Goal: Task Accomplishment & Management: Manage account settings

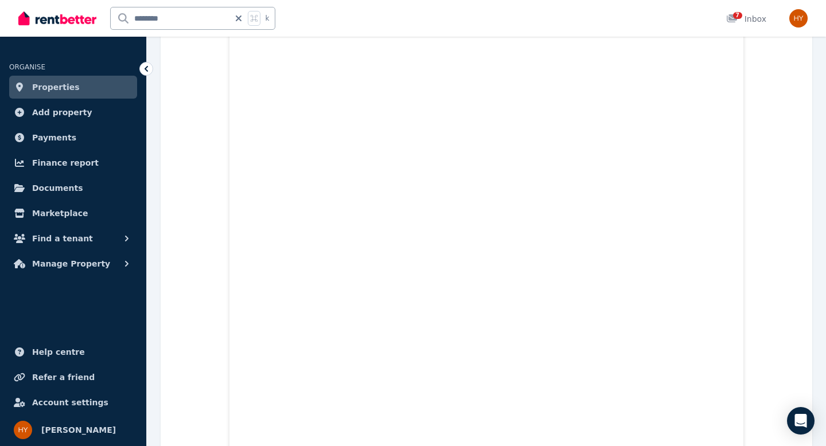
scroll to position [2580, 0]
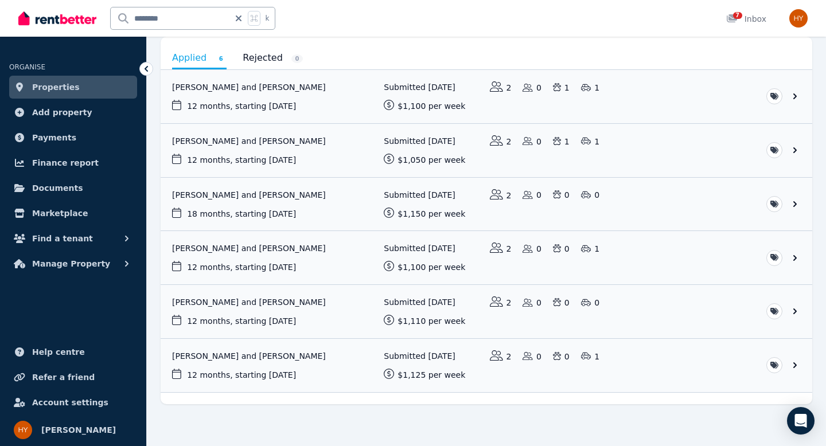
scroll to position [113, 0]
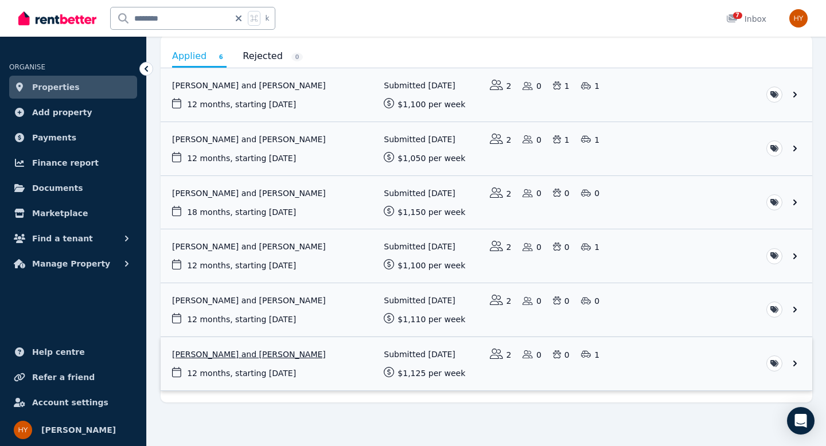
click at [246, 365] on link "View application: Raj Stevenson and Annabel Cochrane" at bounding box center [487, 363] width 652 height 53
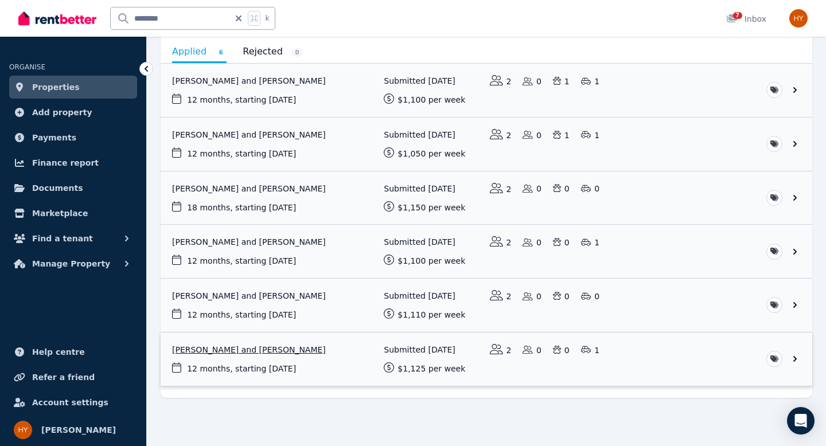
click at [271, 369] on link "View application: Raj Stevenson and Annabel Cochrane" at bounding box center [487, 359] width 652 height 53
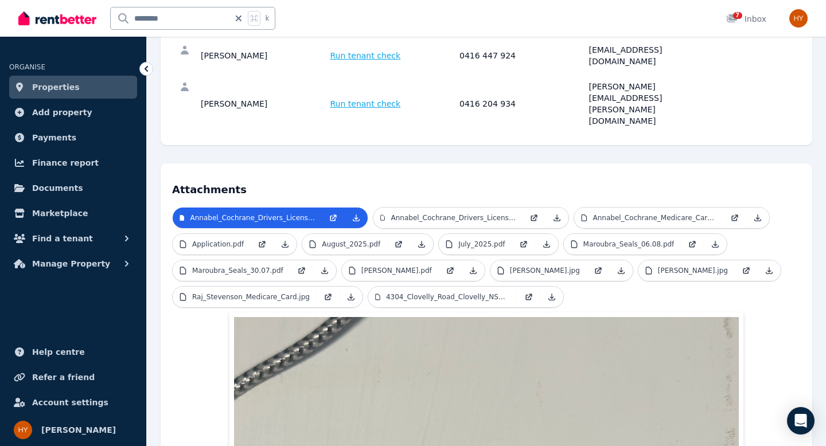
scroll to position [175, 0]
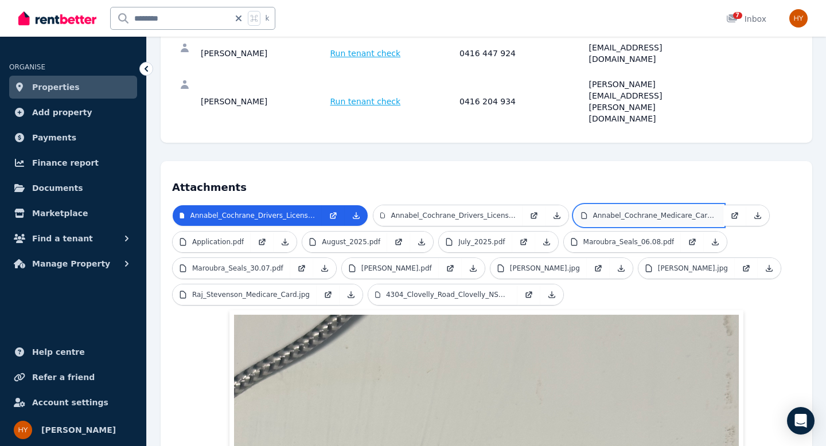
click at [642, 211] on p "Annabel_Cochrane_Medicare_Card.jpeg" at bounding box center [654, 215] width 123 height 9
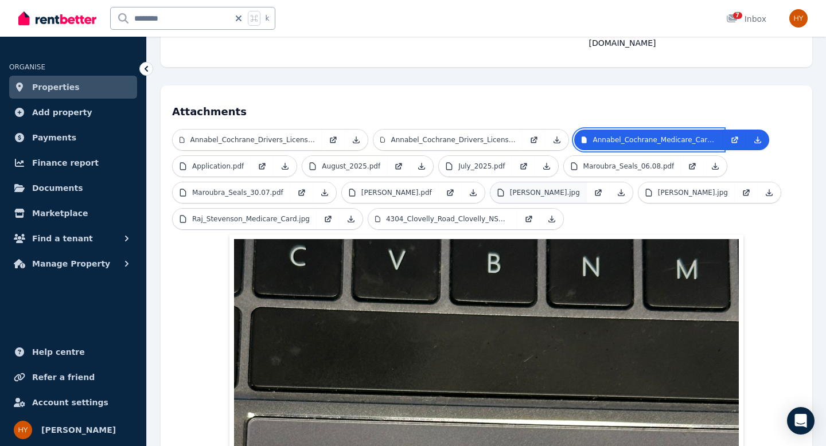
scroll to position [247, 0]
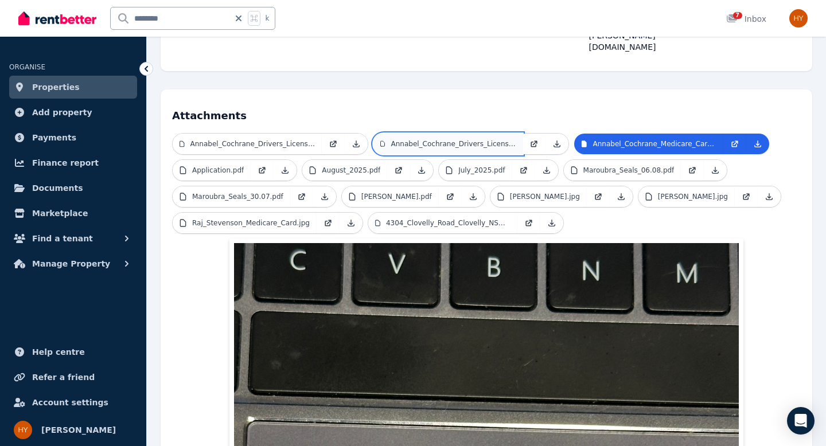
click at [498, 139] on p "Annabel_Cochrane_Drivers_License_Front.jpeg" at bounding box center [453, 143] width 125 height 9
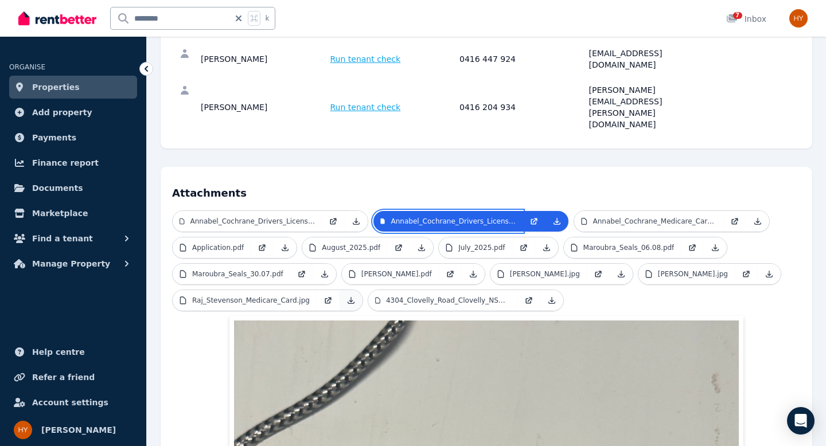
scroll to position [174, 0]
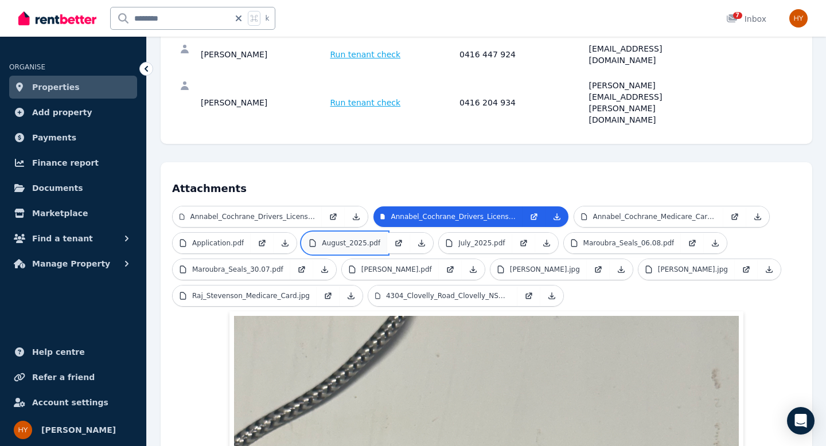
click at [336, 239] on p "August_2025.pdf" at bounding box center [351, 243] width 59 height 9
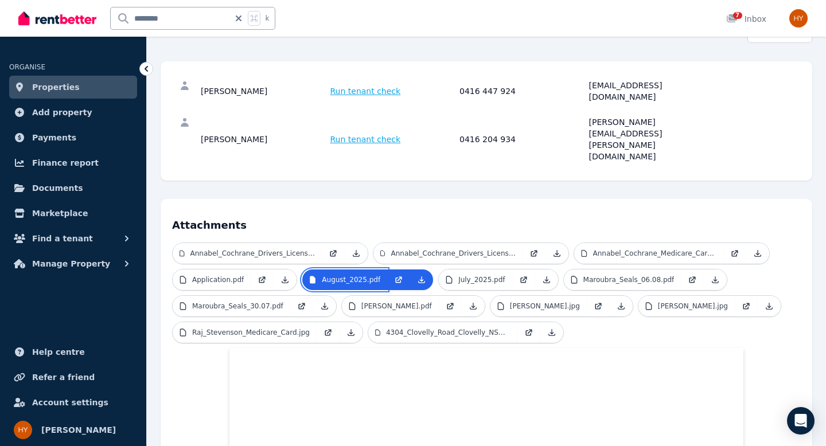
scroll to position [139, 0]
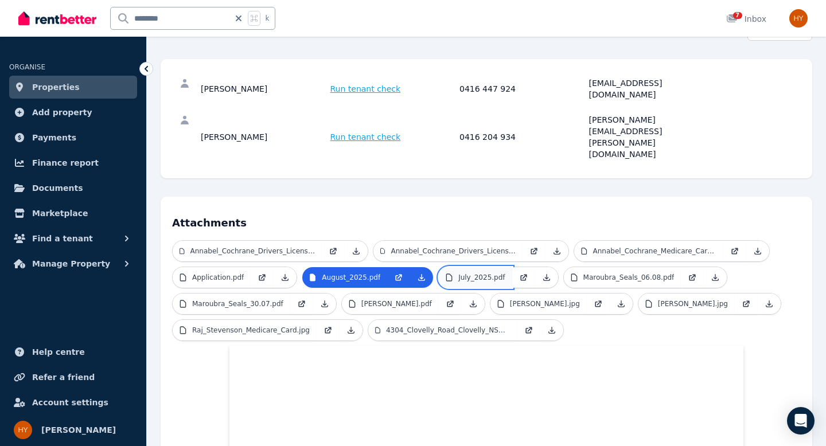
click at [484, 273] on p "July_2025.pdf" at bounding box center [481, 277] width 46 height 9
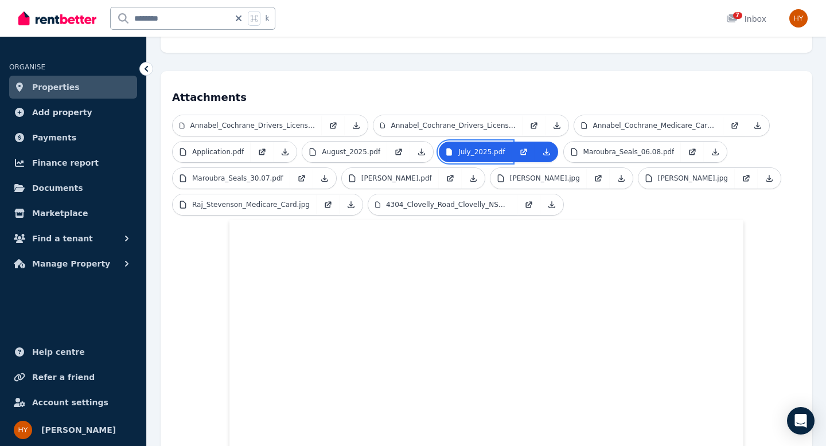
scroll to position [232, 0]
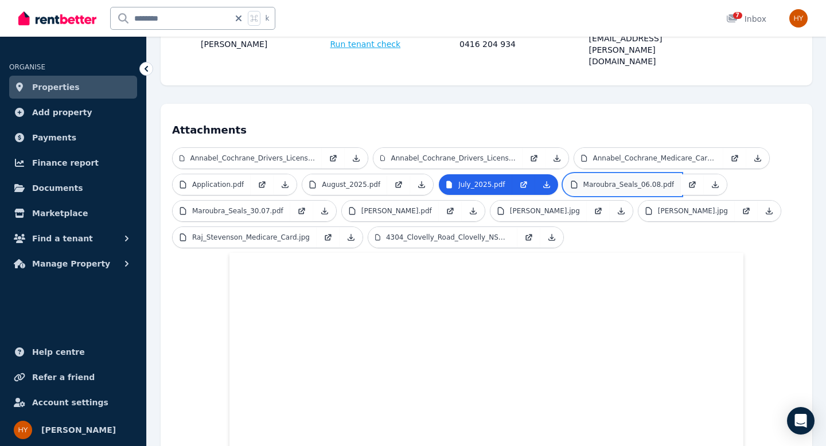
click at [603, 180] on p "Maroubra_Seals_06.08.pdf" at bounding box center [628, 184] width 91 height 9
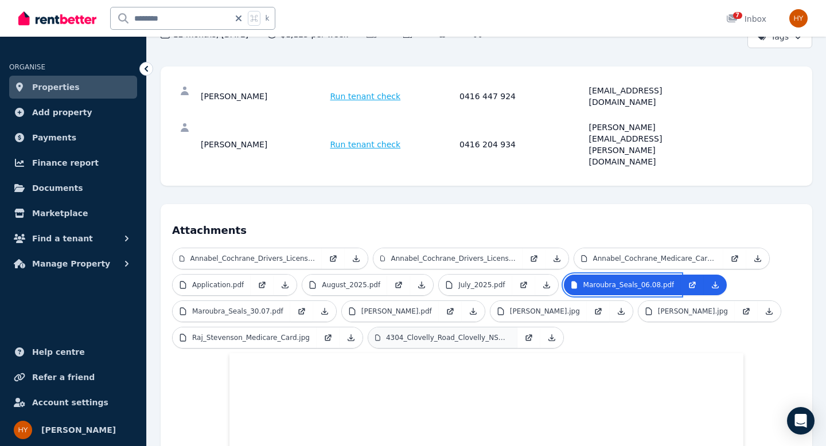
scroll to position [134, 0]
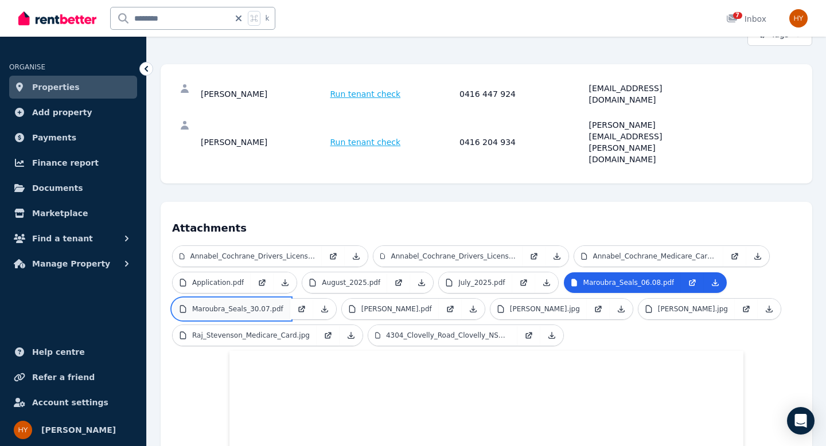
click at [236, 305] on p "Maroubra_Seals_30.07.pdf" at bounding box center [237, 309] width 91 height 9
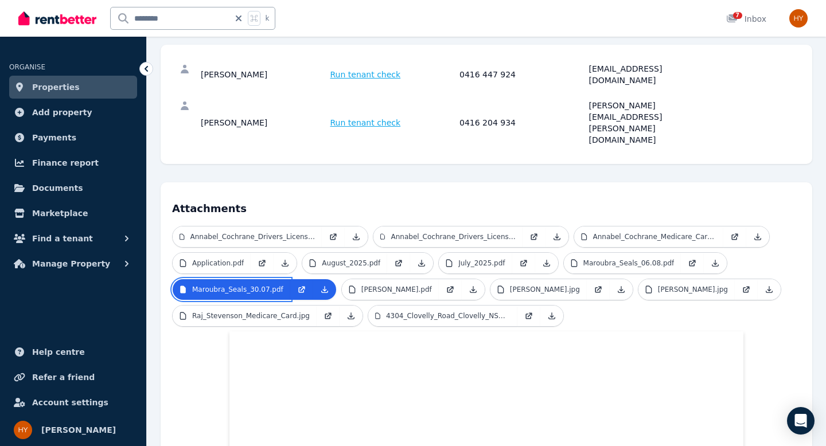
scroll to position [158, 0]
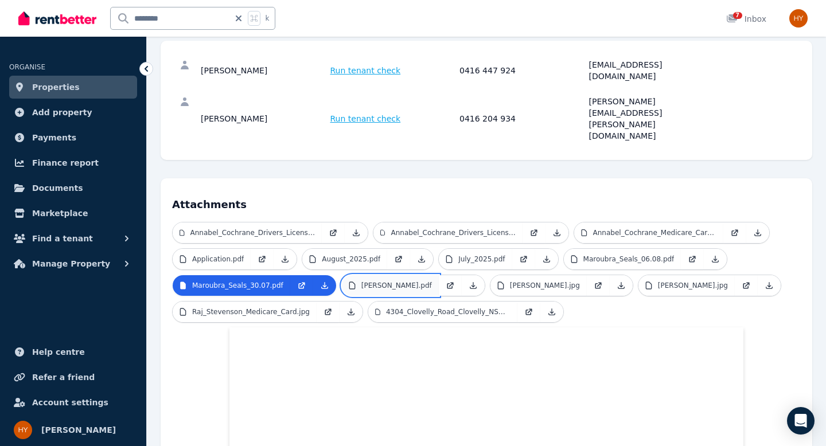
click at [402, 281] on p "[PERSON_NAME].pdf" at bounding box center [396, 285] width 71 height 9
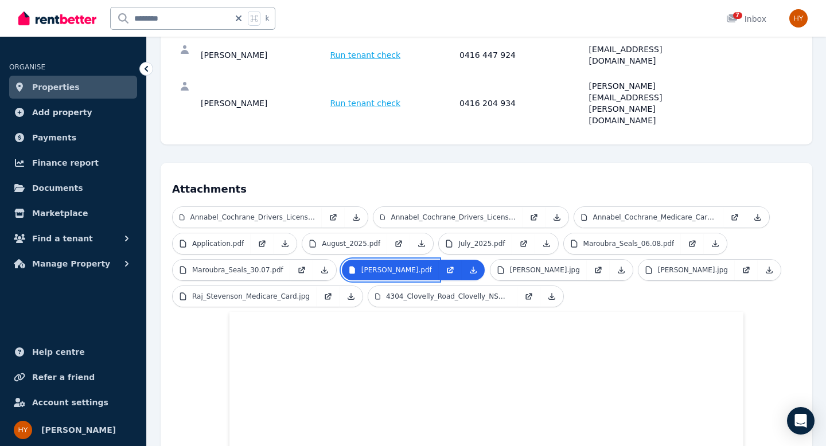
scroll to position [185, 0]
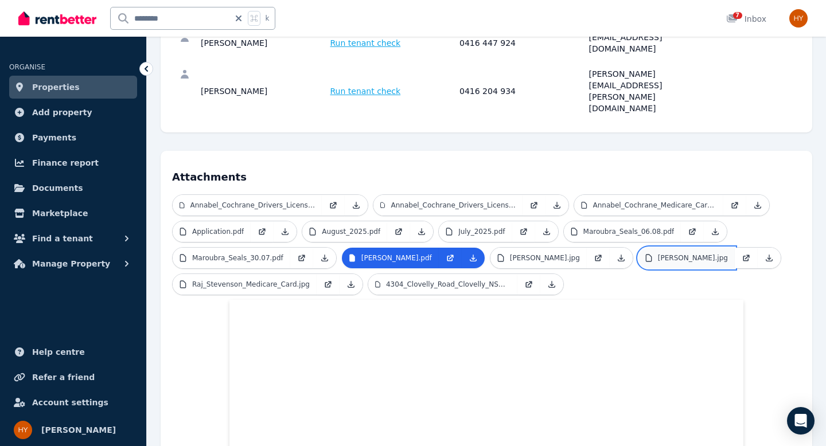
click at [658, 254] on p "[PERSON_NAME].jpg" at bounding box center [693, 258] width 70 height 9
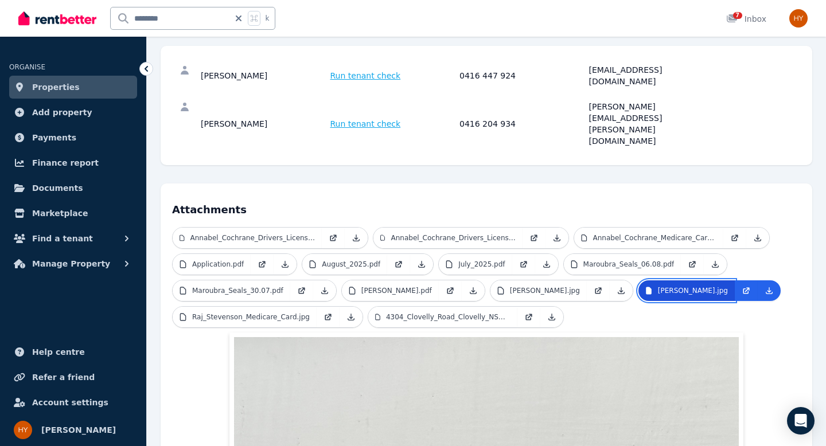
scroll to position [154, 0]
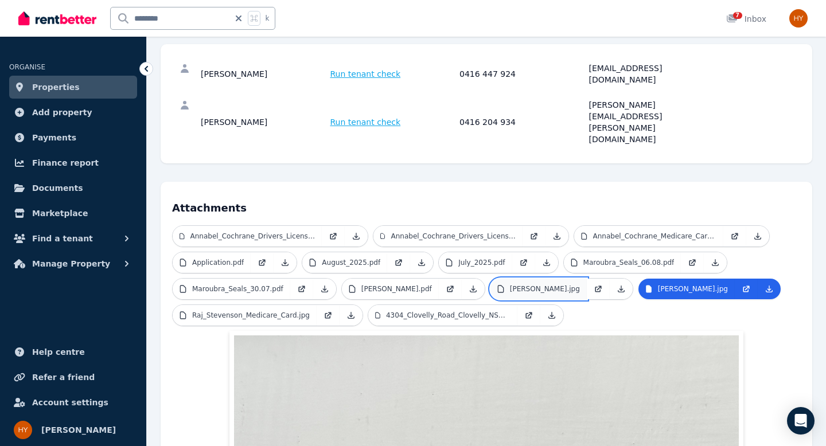
click at [580, 285] on p "[PERSON_NAME].jpg" at bounding box center [545, 289] width 70 height 9
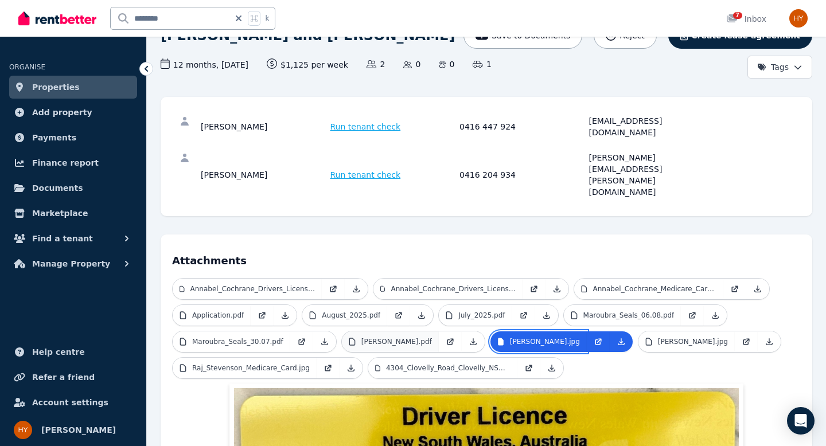
scroll to position [104, 0]
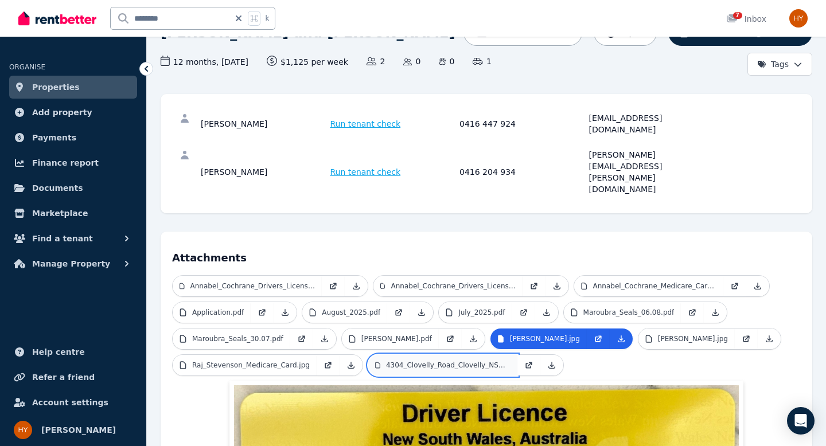
click at [511, 361] on p "4304_Clovelly_Road_Clovelly_NSW_2031.pdf" at bounding box center [448, 365] width 124 height 9
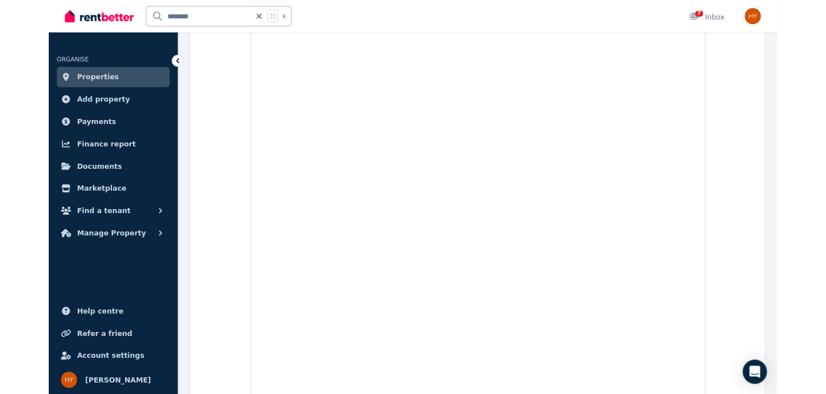
scroll to position [1008, 0]
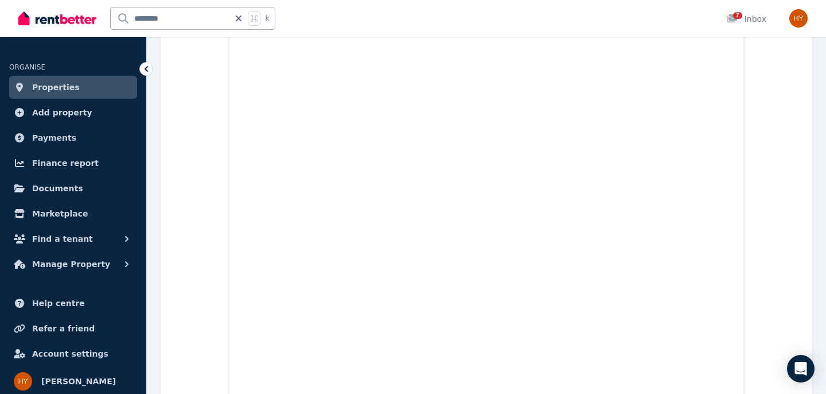
click at [149, 67] on icon at bounding box center [146, 68] width 11 height 11
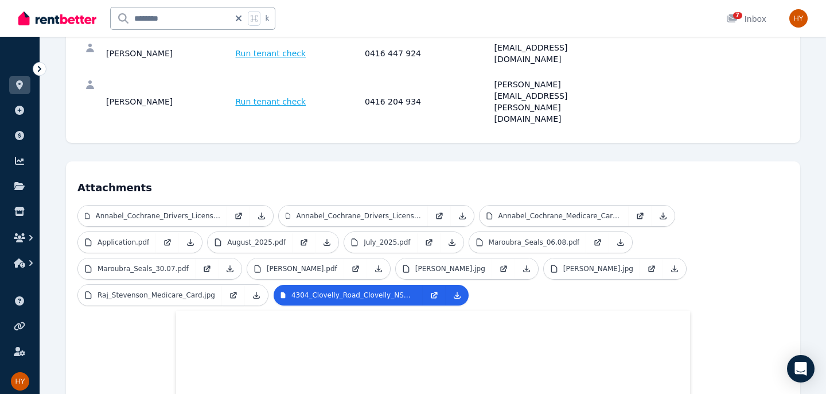
scroll to position [178, 0]
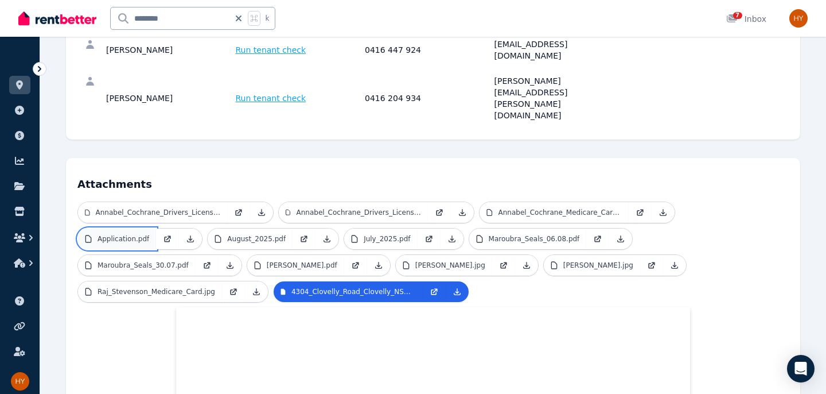
click at [125, 234] on p "Application.pdf" at bounding box center [124, 238] width 52 height 9
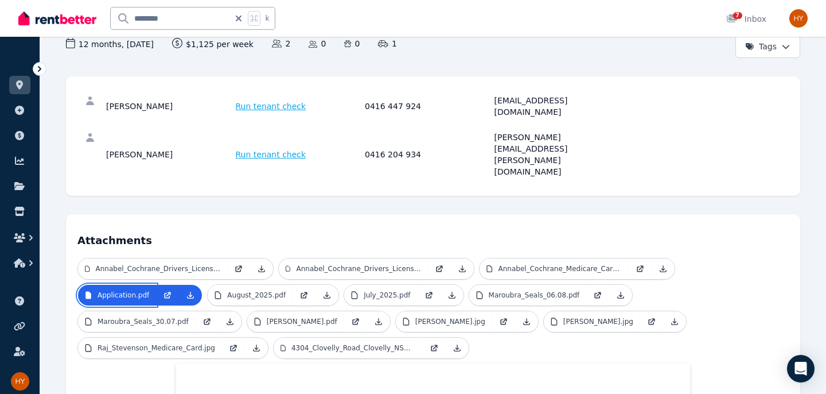
scroll to position [131, 0]
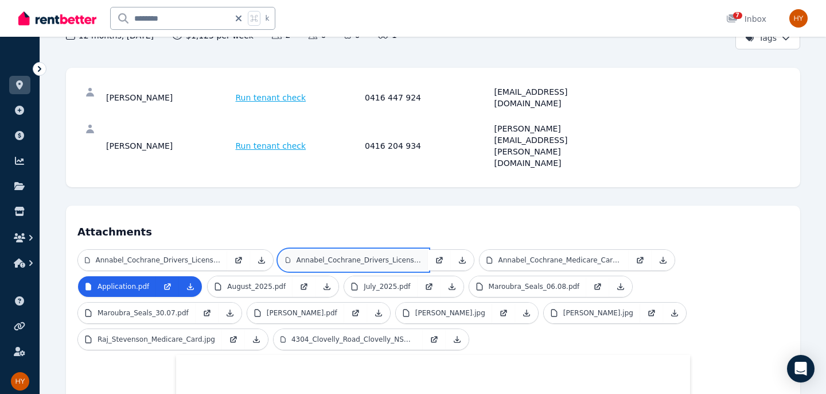
click at [377, 255] on p "Annabel_Cochrane_Drivers_License_Front.jpeg" at bounding box center [358, 259] width 125 height 9
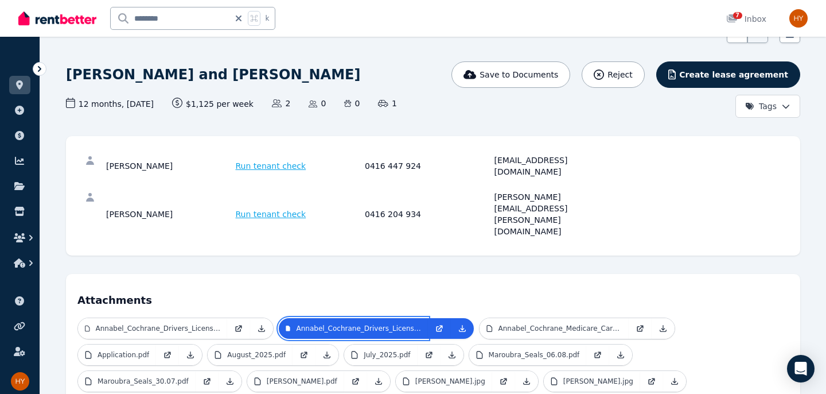
scroll to position [0, 0]
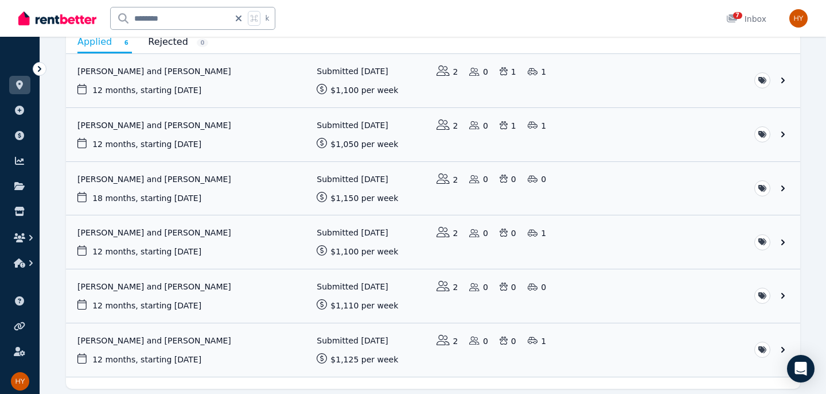
scroll to position [170, 0]
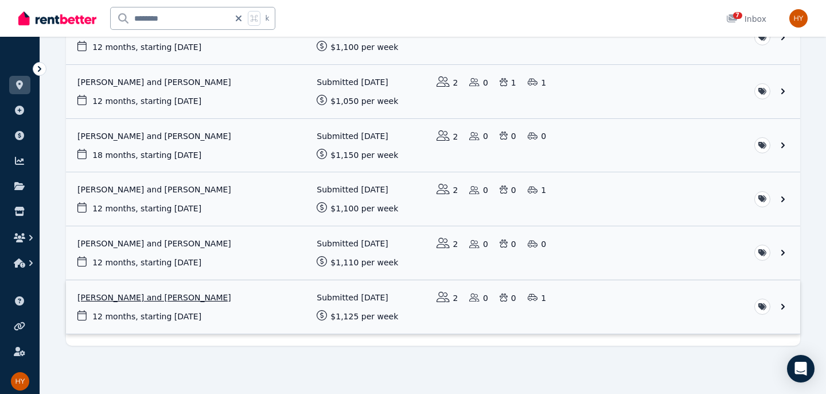
click at [340, 314] on link "View application: Raj Stevenson and Annabel Cochrane" at bounding box center [433, 306] width 734 height 53
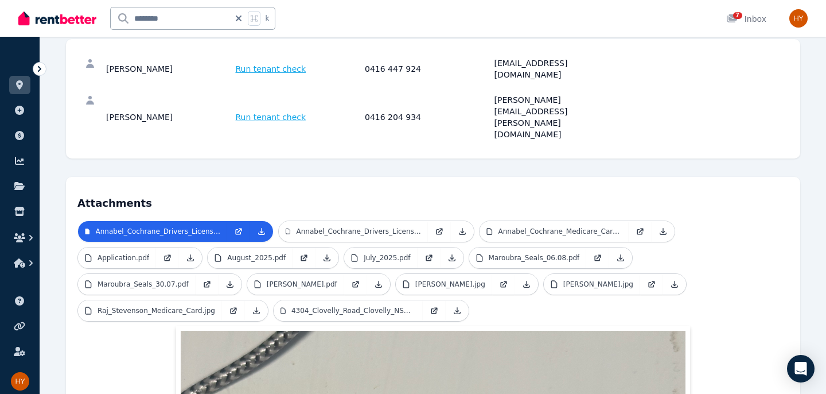
scroll to position [161, 0]
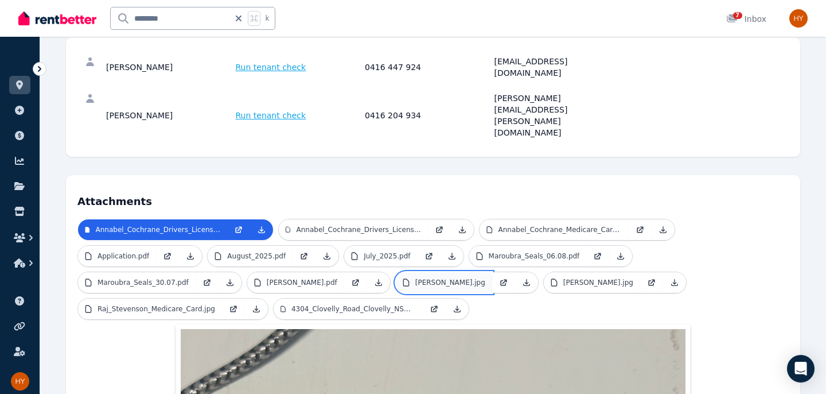
click at [478, 278] on p "[PERSON_NAME].jpg" at bounding box center [450, 282] width 70 height 9
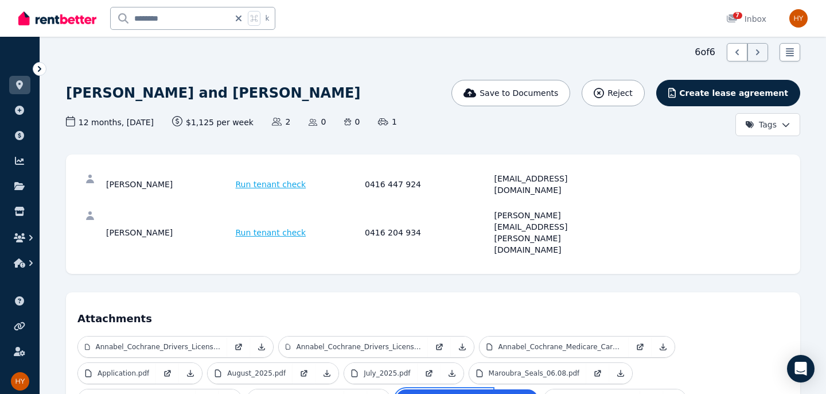
scroll to position [57, 0]
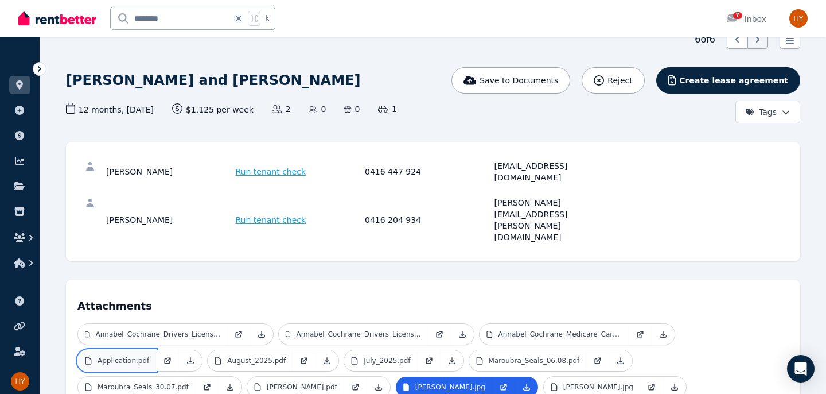
click at [113, 356] on p "Application.pdf" at bounding box center [124, 360] width 52 height 9
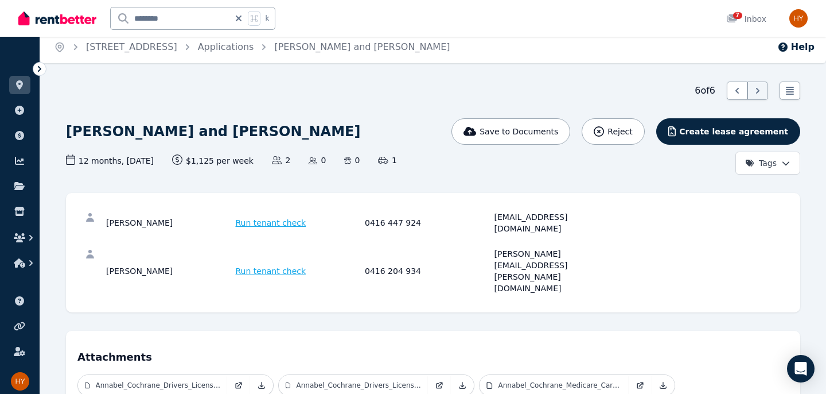
scroll to position [0, 0]
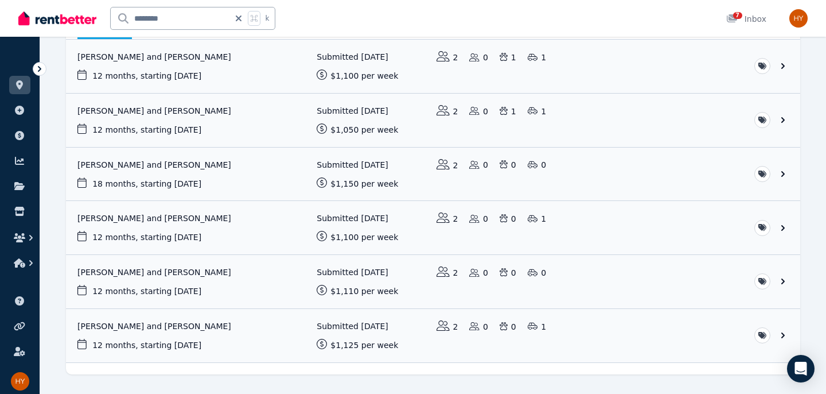
scroll to position [167, 0]
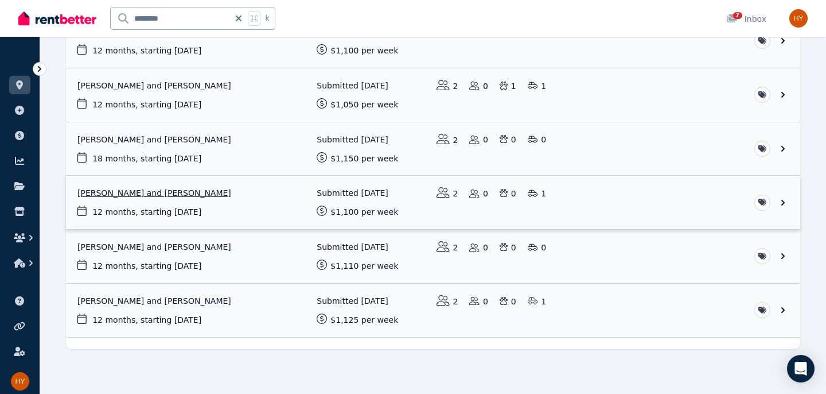
click at [183, 211] on link "View application: Scott Moore and Catherine Moore" at bounding box center [433, 202] width 734 height 53
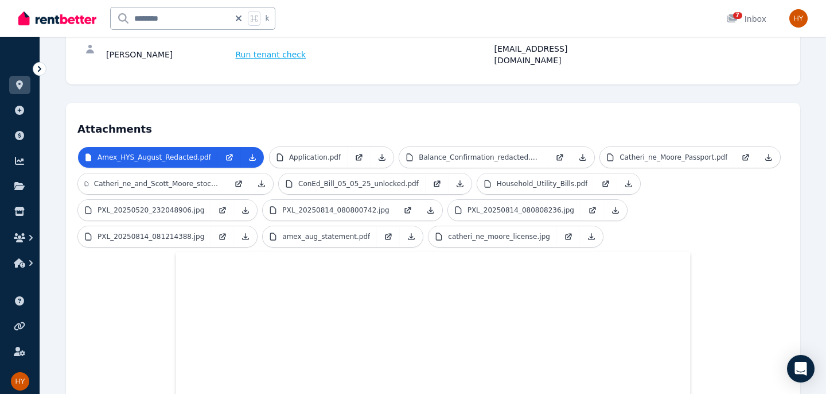
scroll to position [201, 0]
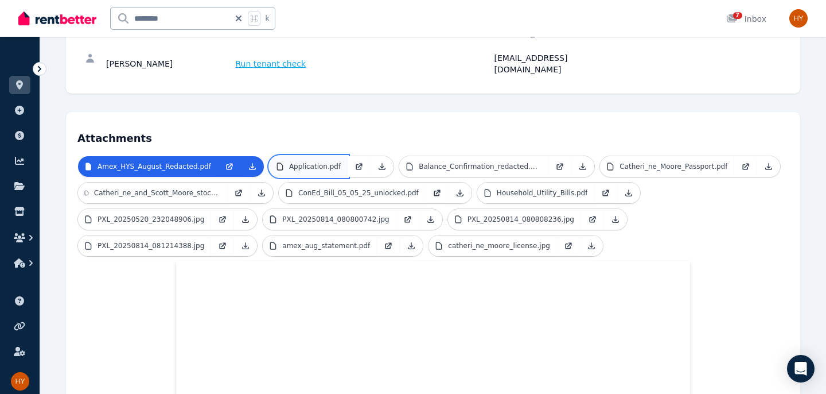
click at [310, 162] on p "Application.pdf" at bounding box center [315, 166] width 52 height 9
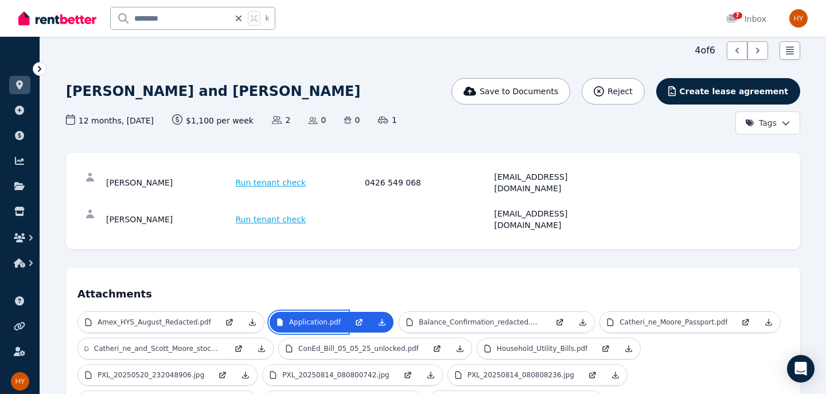
scroll to position [0, 0]
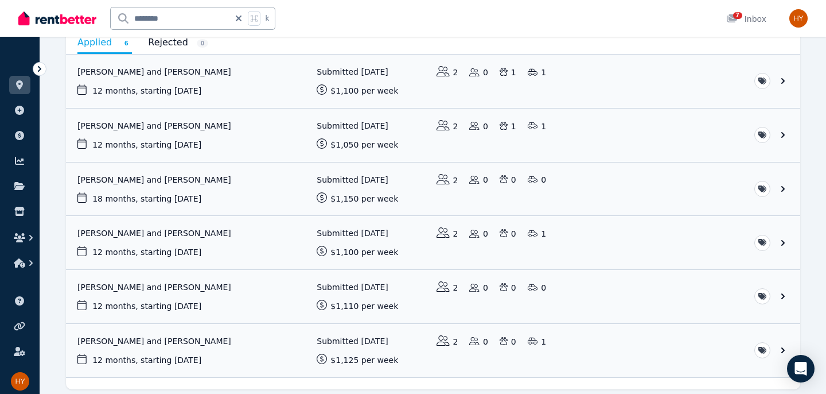
scroll to position [170, 0]
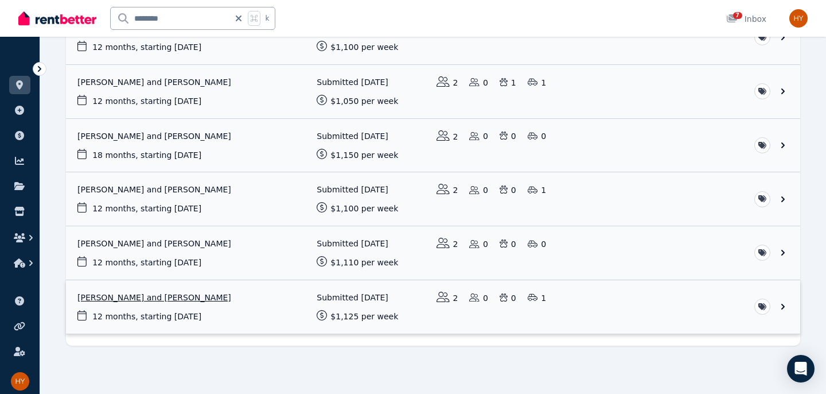
click at [177, 300] on link "View application: Raj Stevenson and Annabel Cochrane" at bounding box center [433, 306] width 734 height 53
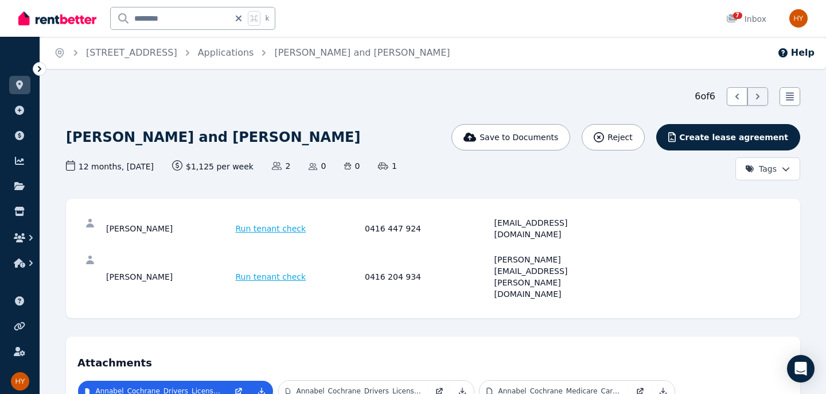
click at [283, 223] on span "Run tenant check" at bounding box center [271, 228] width 71 height 11
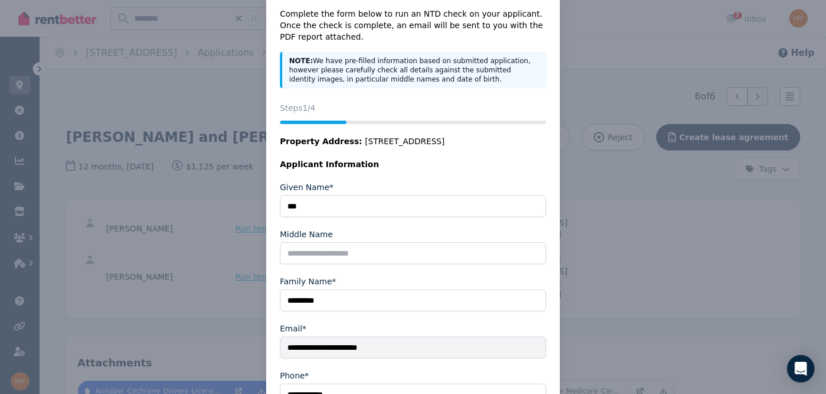
scroll to position [173, 0]
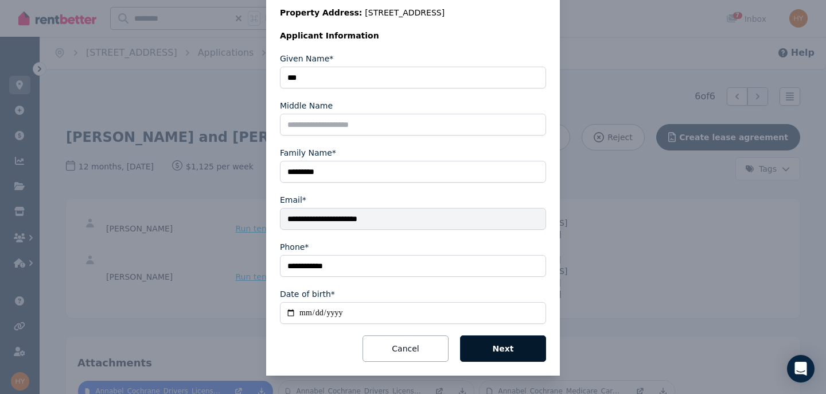
click at [505, 351] on button "Next" at bounding box center [503, 348] width 86 height 26
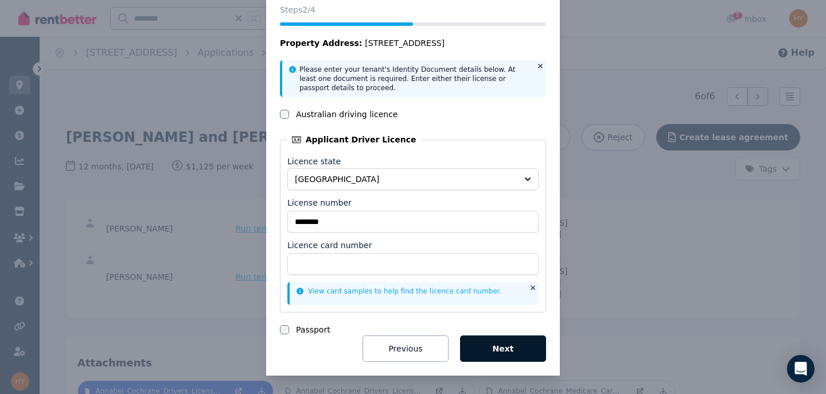
scroll to position [56, 0]
click at [503, 347] on button "Next" at bounding box center [503, 348] width 86 height 26
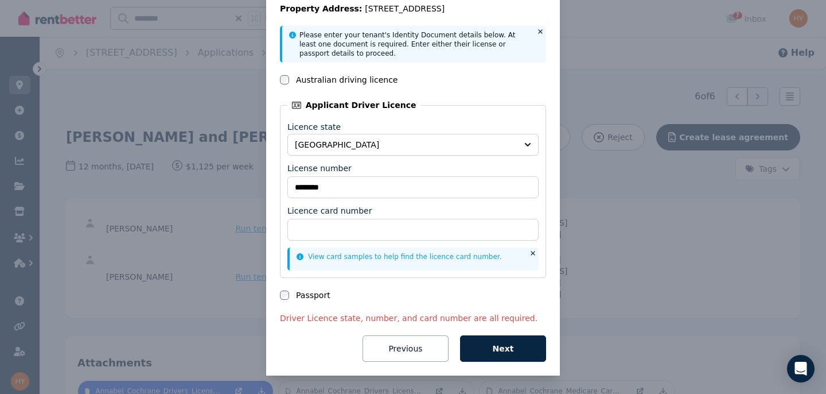
scroll to position [0, 0]
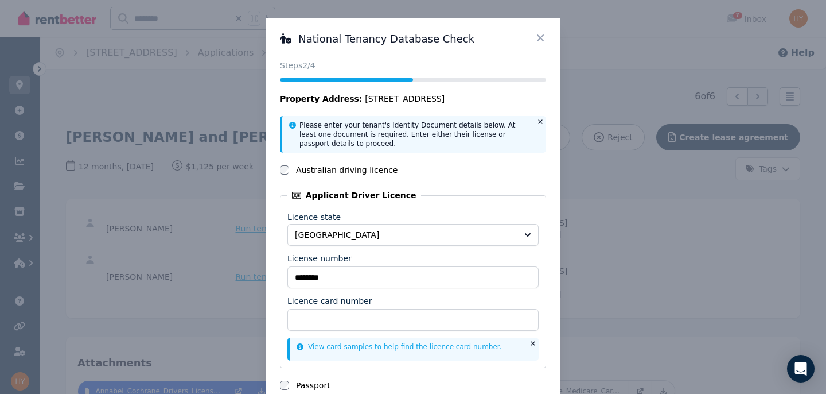
click at [540, 37] on icon at bounding box center [540, 37] width 7 height 7
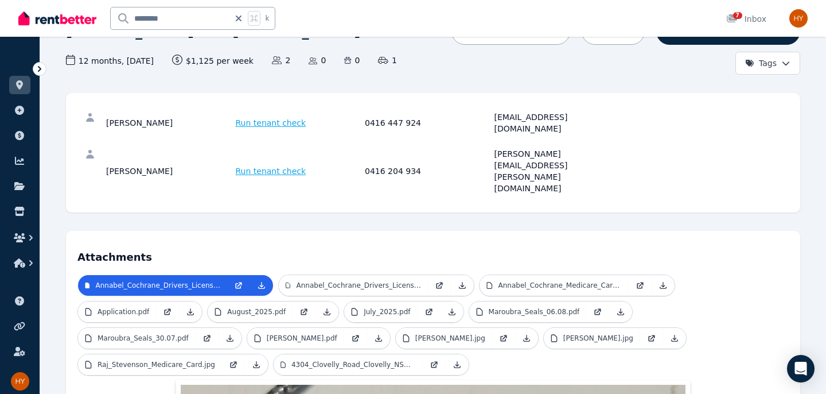
scroll to position [108, 0]
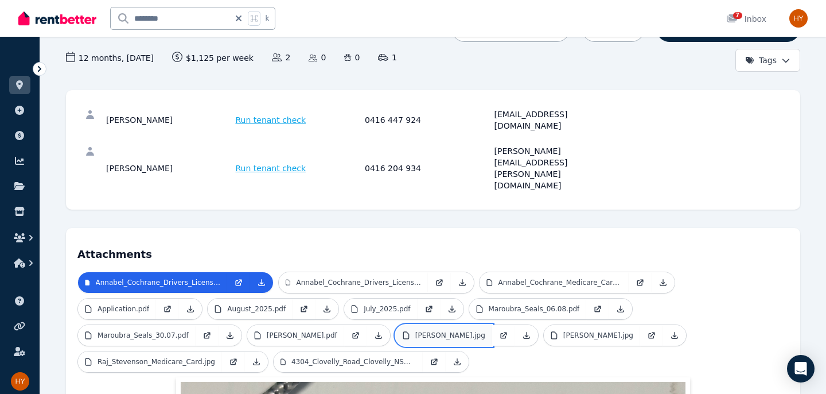
click at [469, 330] on p "[PERSON_NAME].jpg" at bounding box center [450, 334] width 70 height 9
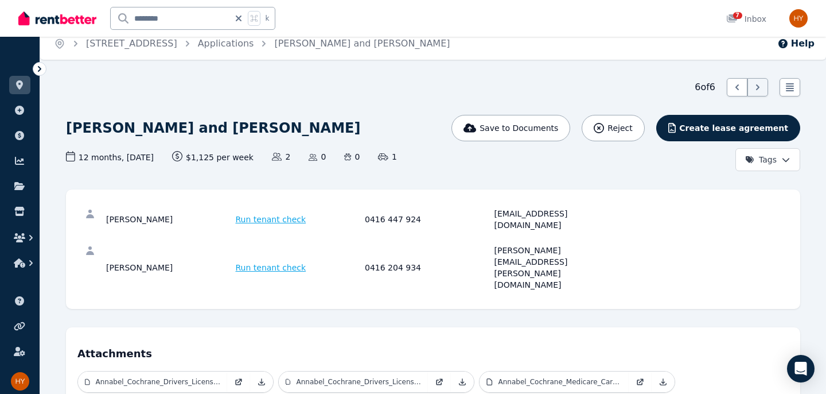
scroll to position [0, 0]
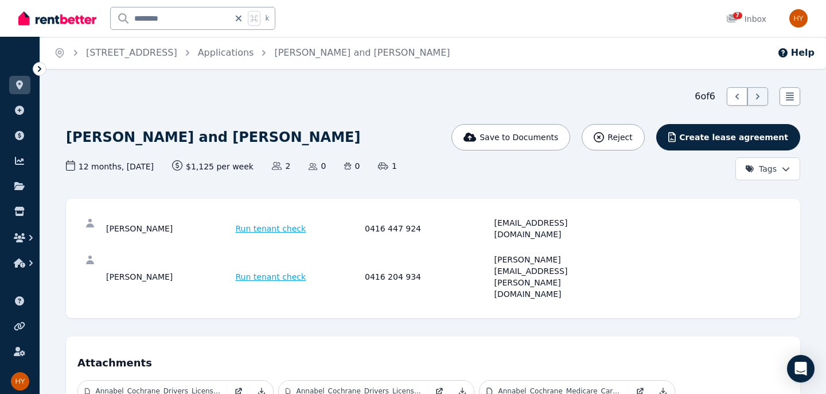
click at [278, 223] on span "Run tenant check" at bounding box center [271, 228] width 71 height 11
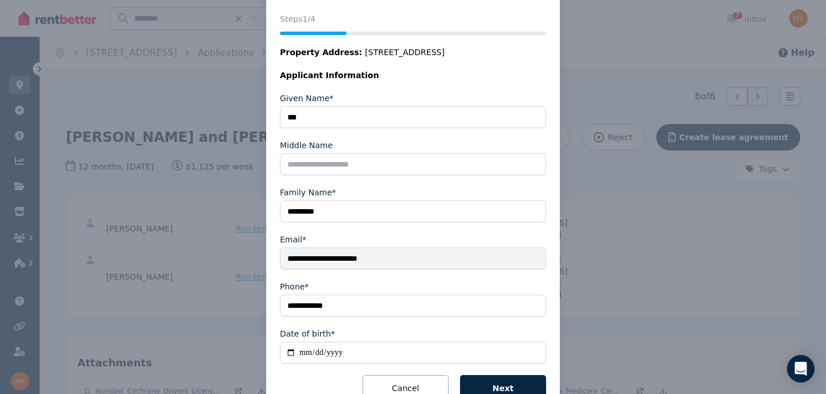
scroll to position [173, 0]
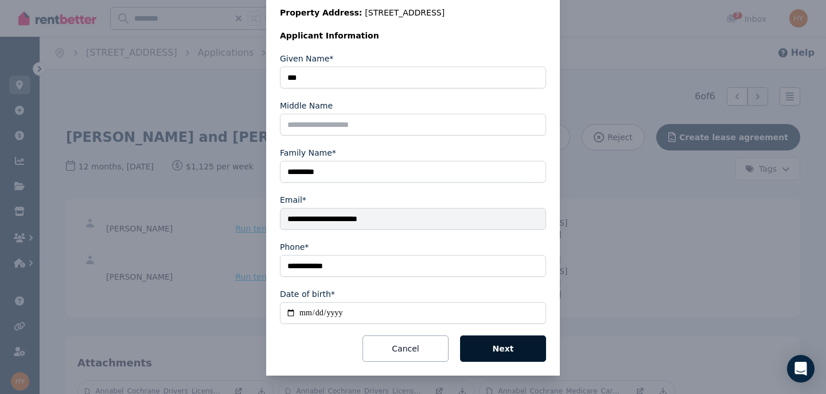
click at [509, 350] on button "Next" at bounding box center [503, 348] width 86 height 26
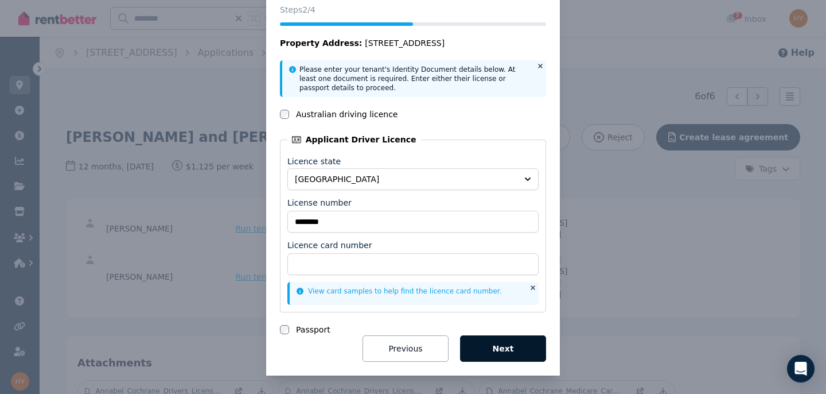
scroll to position [56, 0]
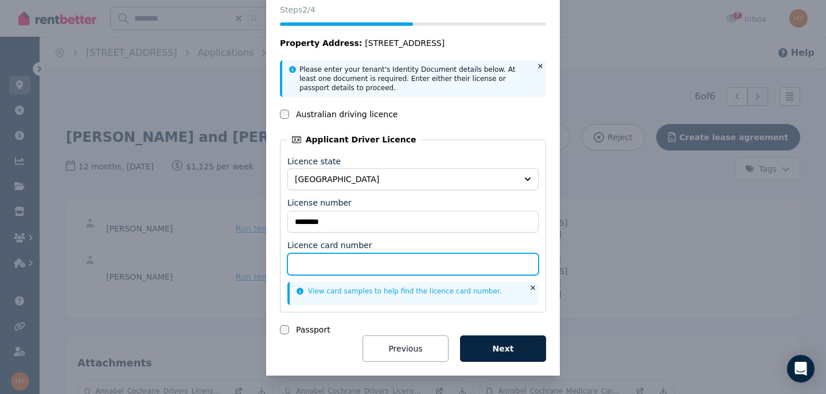
click at [352, 265] on input "Licence card number" at bounding box center [412, 264] width 251 height 22
type input "**********"
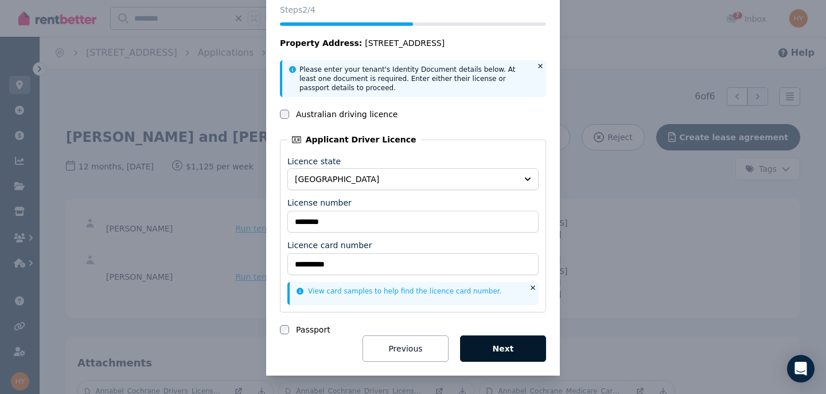
click at [512, 349] on button "Next" at bounding box center [503, 348] width 86 height 26
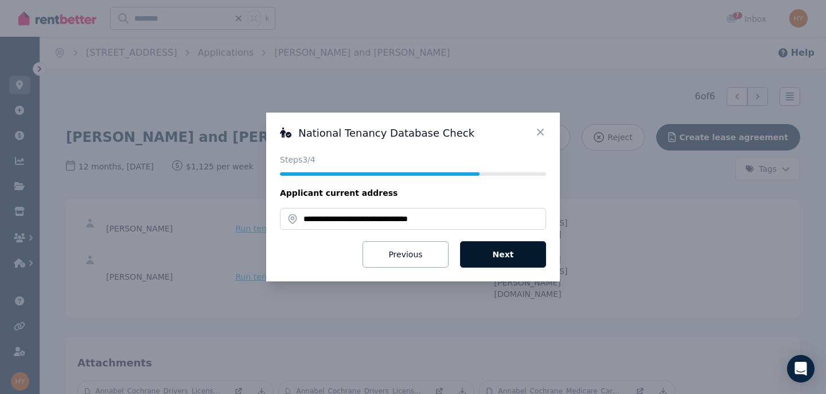
scroll to position [0, 0]
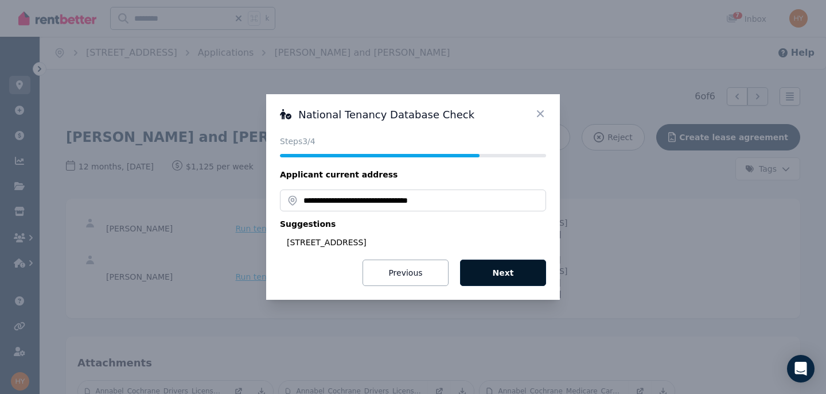
click at [500, 273] on button "Next" at bounding box center [503, 272] width 86 height 26
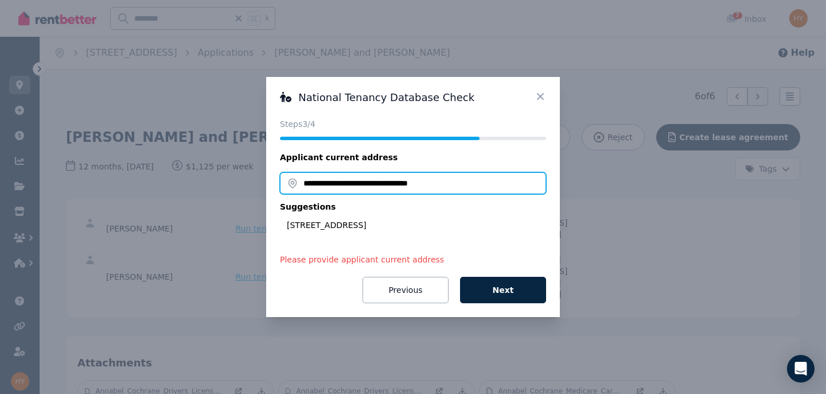
click at [460, 182] on input "**********" at bounding box center [413, 183] width 266 height 22
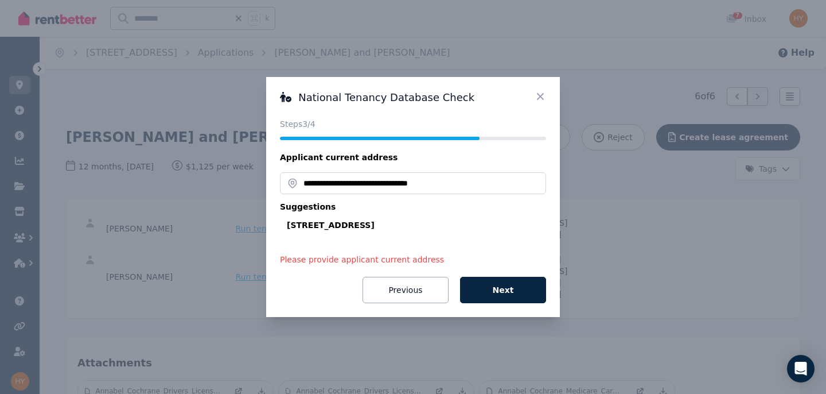
click at [429, 224] on div "[STREET_ADDRESS]" at bounding box center [416, 224] width 259 height 11
type input "**********"
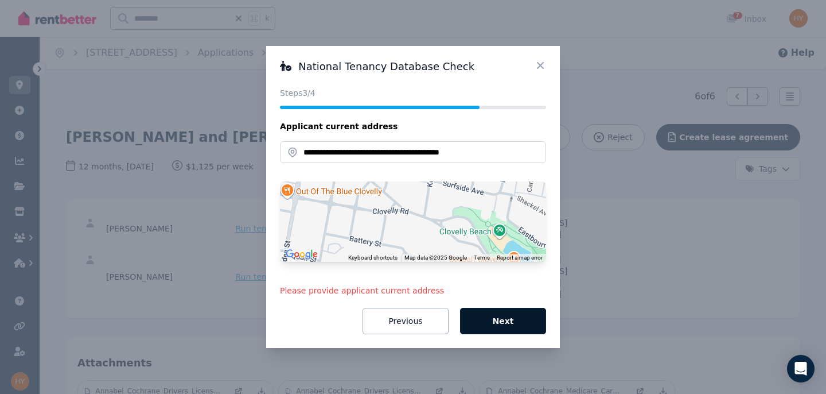
click at [499, 318] on button "Next" at bounding box center [503, 321] width 86 height 26
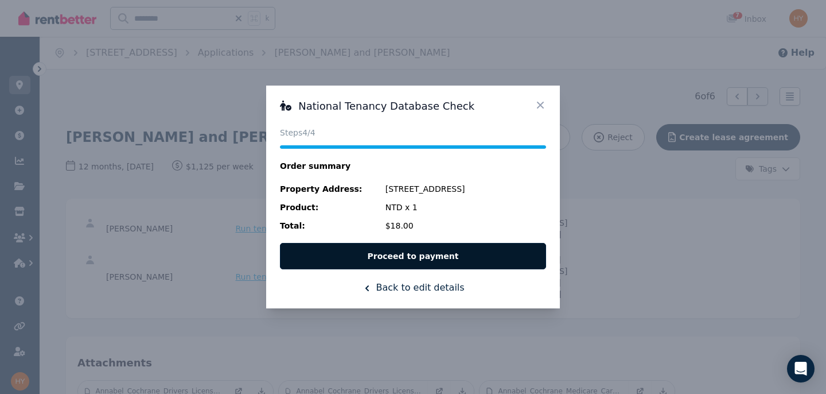
click at [421, 256] on button "Proceed to payment" at bounding box center [413, 256] width 266 height 26
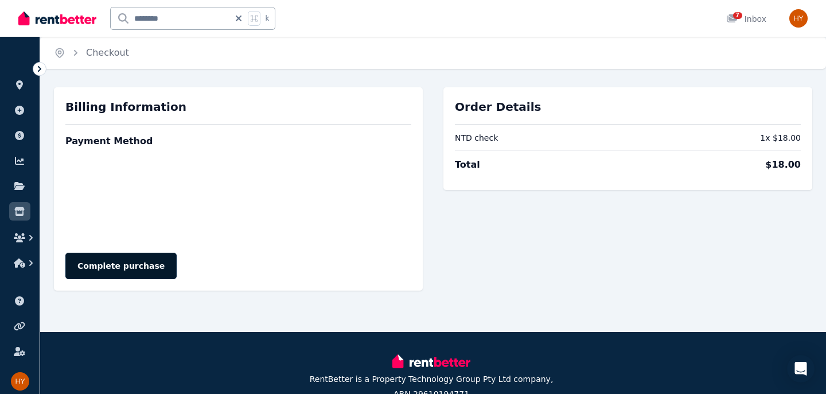
click at [130, 263] on button "Complete purchase" at bounding box center [120, 265] width 111 height 26
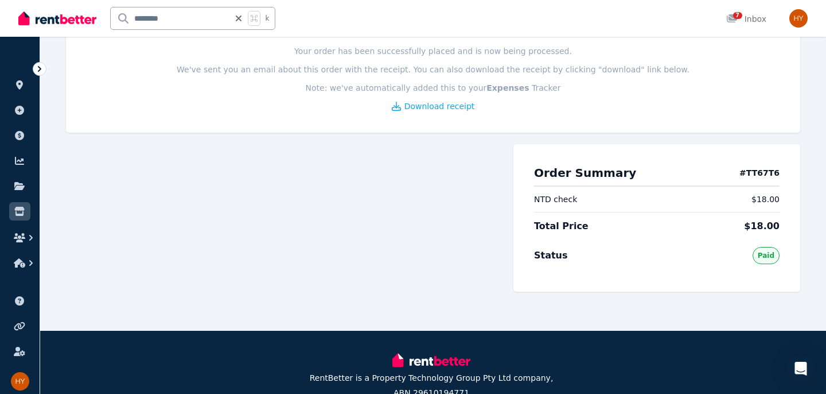
scroll to position [111, 0]
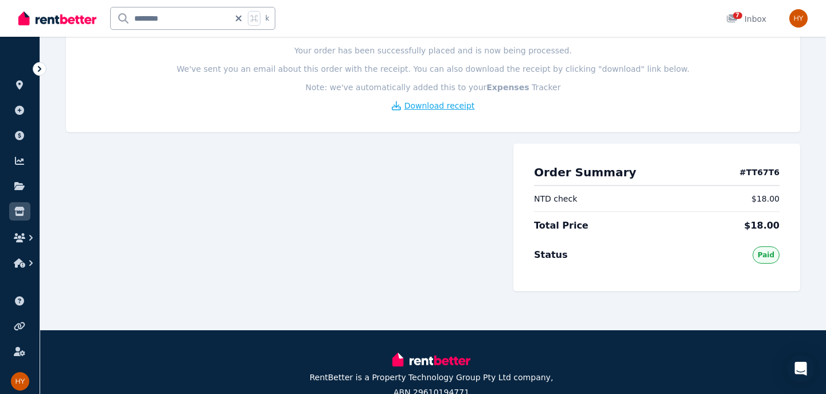
click at [421, 104] on span "Download receipt" at bounding box center [439, 105] width 71 height 11
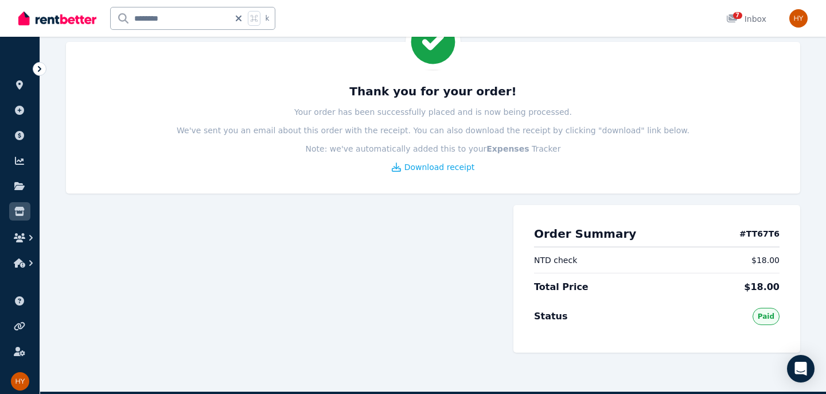
scroll to position [0, 0]
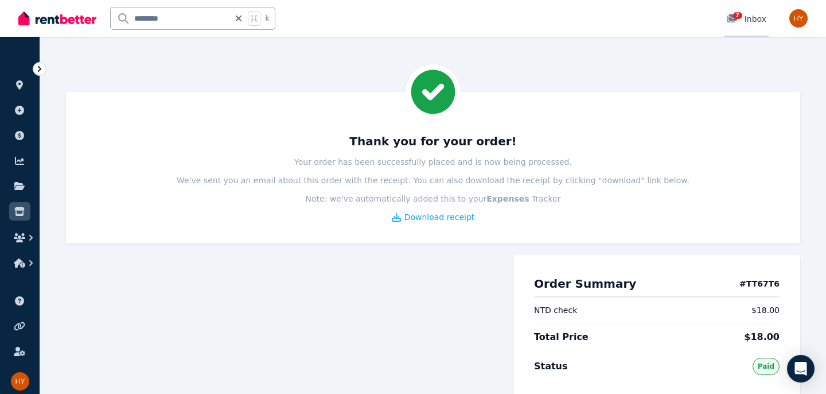
click at [741, 18] on span "7" at bounding box center [737, 15] width 9 height 7
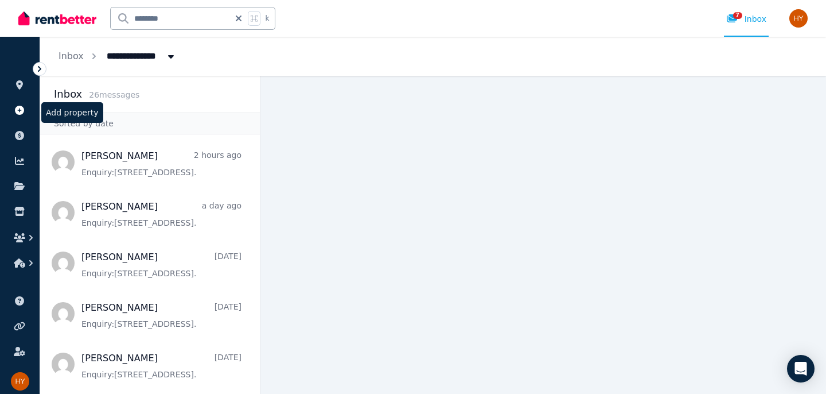
click at [21, 110] on icon at bounding box center [19, 110] width 9 height 9
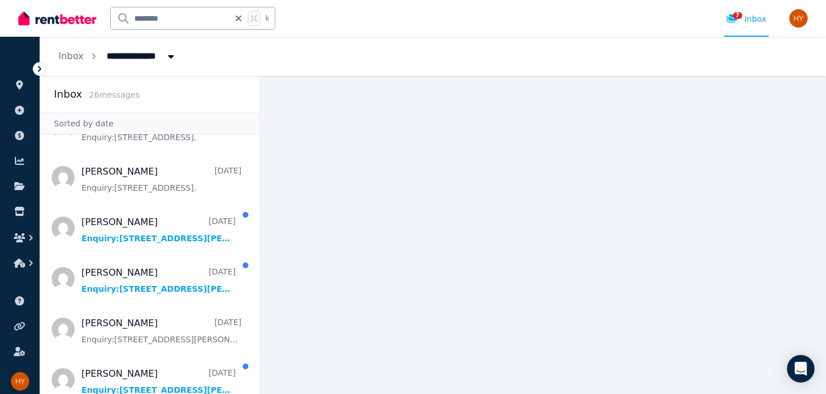
scroll to position [591, 0]
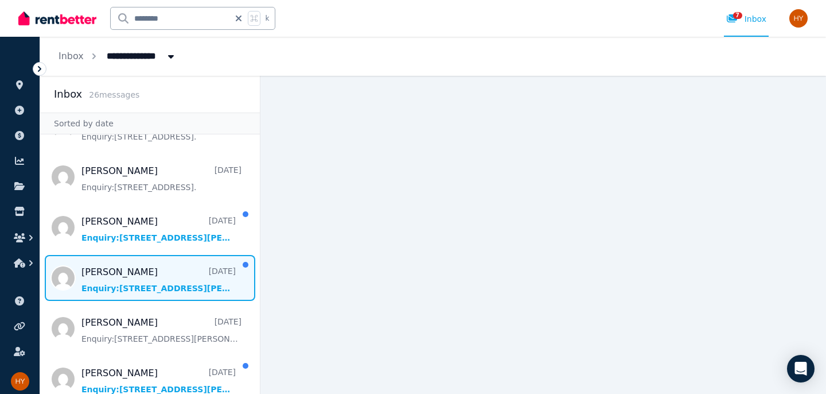
click at [124, 289] on span "Message list" at bounding box center [150, 278] width 220 height 46
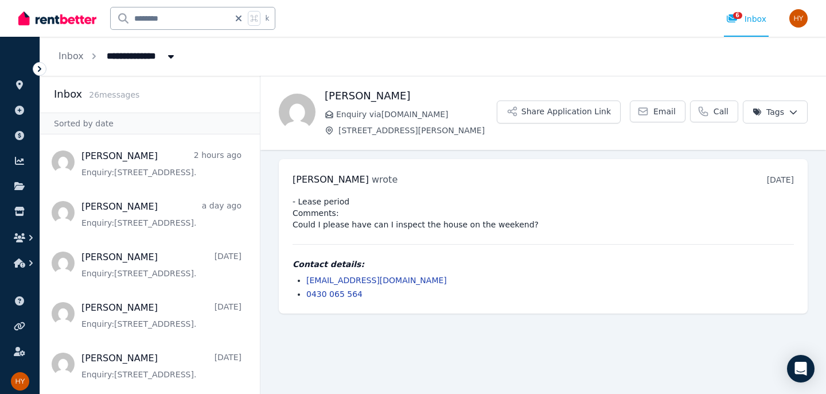
click at [42, 67] on icon at bounding box center [39, 68] width 11 height 11
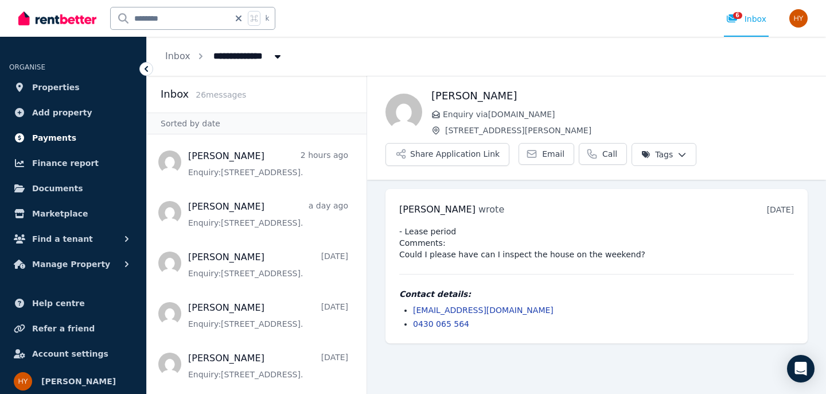
click at [53, 139] on span "Payments" at bounding box center [54, 138] width 44 height 14
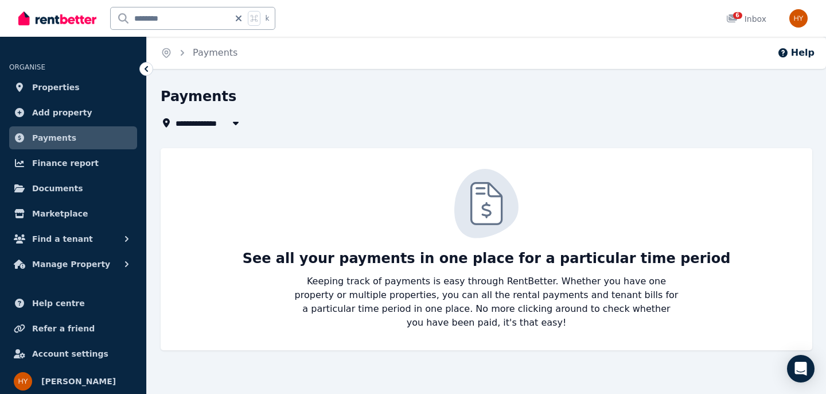
click at [236, 122] on icon "button" at bounding box center [236, 123] width 6 height 3
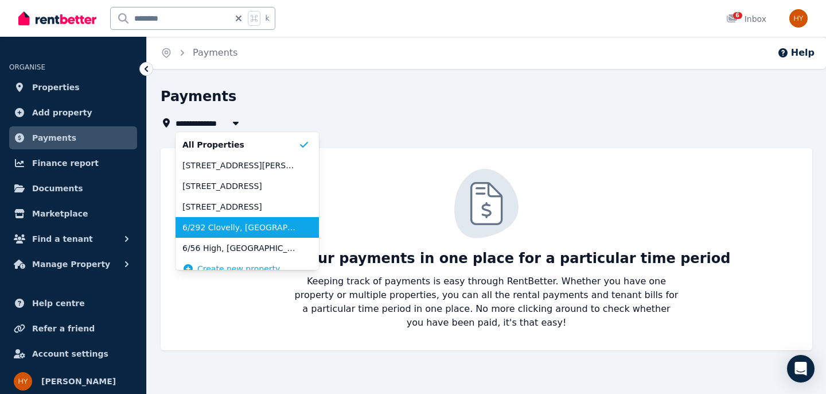
click at [234, 226] on span "6/292 Clovelly, [GEOGRAPHIC_DATA]" at bounding box center [240, 226] width 116 height 11
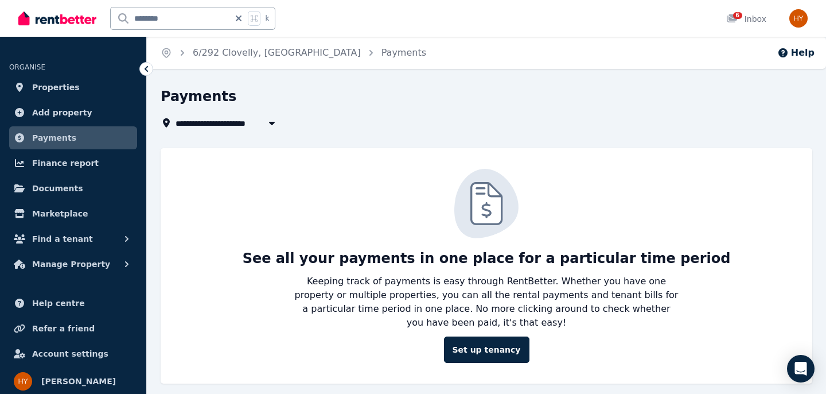
scroll to position [10, 0]
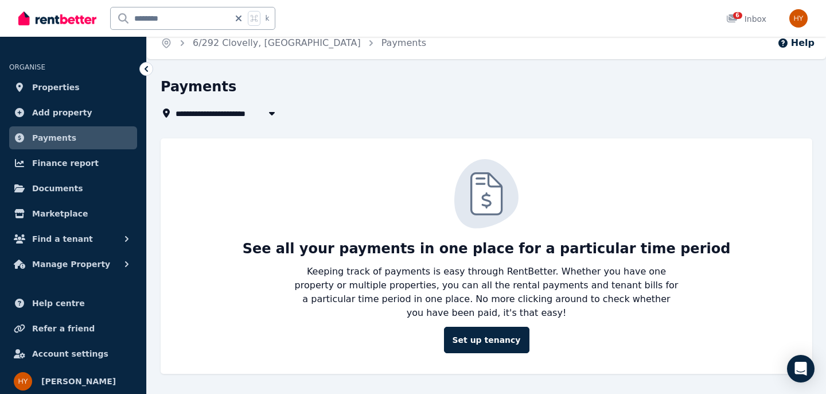
click at [274, 114] on icon "button" at bounding box center [271, 112] width 11 height 9
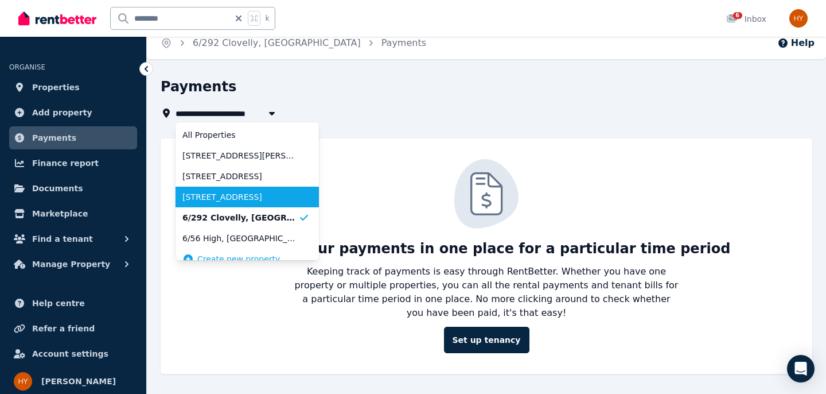
click at [243, 197] on span "[STREET_ADDRESS]" at bounding box center [240, 196] width 116 height 11
type input "**********"
